Goal: Check status

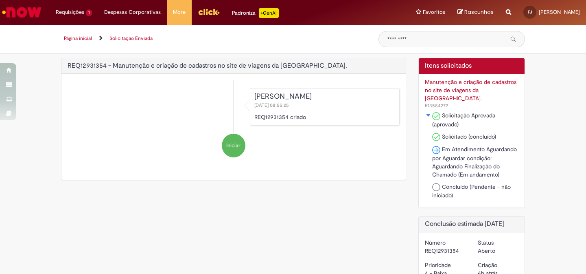
click at [429, 103] on div "Manutenção e criação de cadastros no site de viagens da [GEOGRAPHIC_DATA]. R135…" at bounding box center [472, 141] width 106 height 134
click at [429, 113] on img "Em Atendimento Alternar a exibição do estado da fase para Cadastros - Site de V…" at bounding box center [429, 115] width 7 height 5
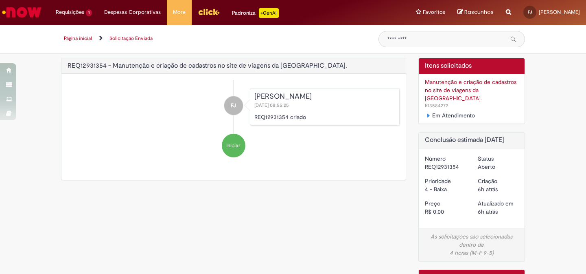
click at [429, 113] on img "Em Atendimento Alternar a exibição do estado da fase para Cadastros - Site de V…" at bounding box center [429, 115] width 7 height 5
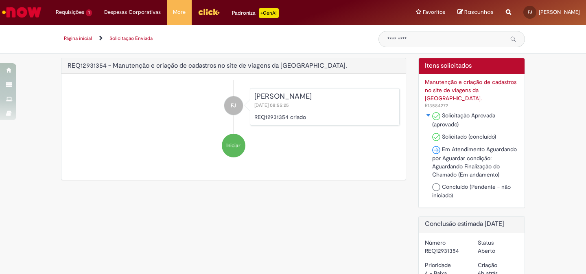
click at [231, 145] on span "Iniciar" at bounding box center [233, 146] width 14 height 8
